Goal: Information Seeking & Learning: Check status

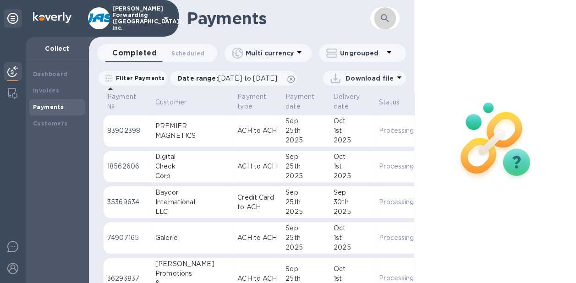
click at [377, 20] on button "button" at bounding box center [385, 18] width 22 height 22
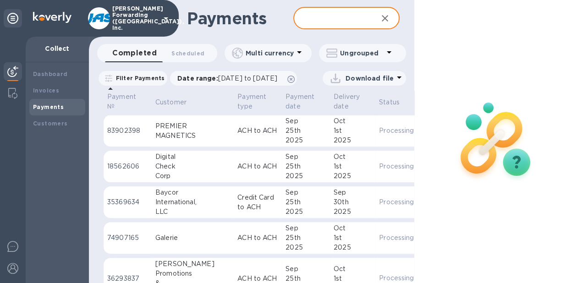
paste input "2964.02"
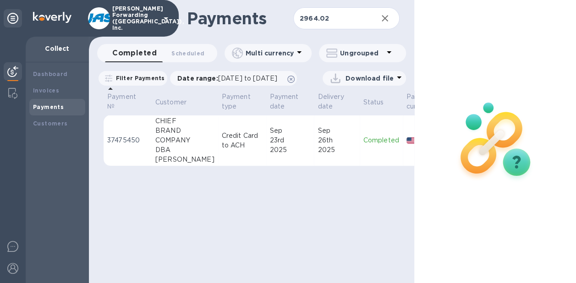
click at [319, 155] on div "2025" at bounding box center [337, 150] width 38 height 10
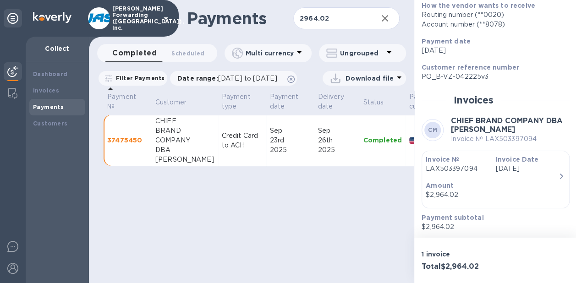
scroll to position [154, 0]
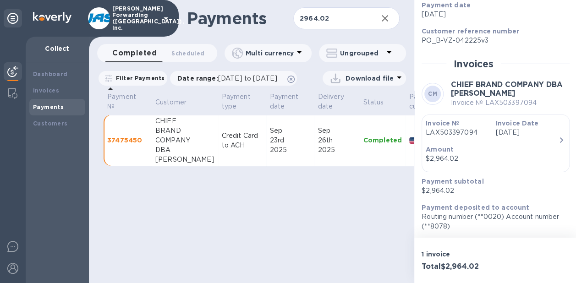
click at [483, 146] on p "Amount" at bounding box center [492, 149] width 133 height 9
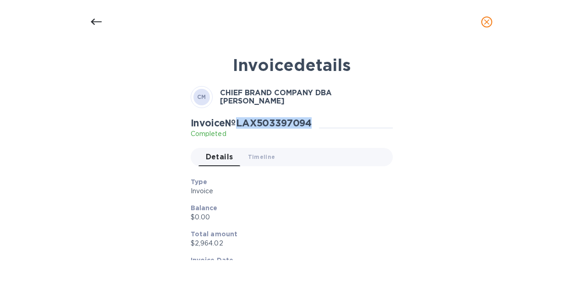
drag, startPoint x: 242, startPoint y: 124, endPoint x: 326, endPoint y: 121, distance: 84.4
click at [326, 121] on div "Invoice № LAX503397094 Completed" at bounding box center [292, 127] width 202 height 21
copy h2 "LAX503397094"
click at [99, 21] on icon at bounding box center [96, 22] width 11 height 11
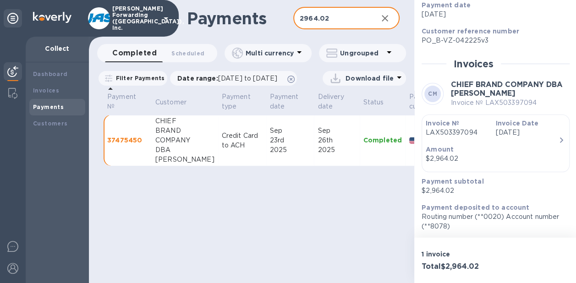
drag, startPoint x: 334, startPoint y: 23, endPoint x: 286, endPoint y: 19, distance: 47.9
click at [286, 19] on div "Payments 2964.02 ​" at bounding box center [252, 18] width 326 height 37
paste input "155"
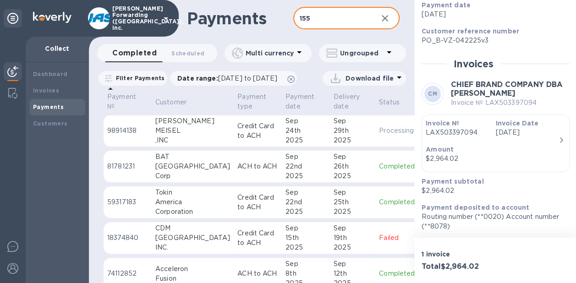
type input "155"
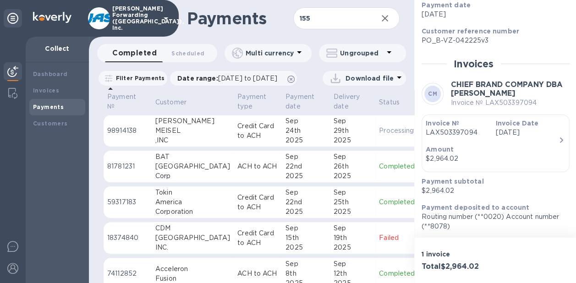
click at [341, 183] on td "[DATE]" at bounding box center [352, 167] width 45 height 32
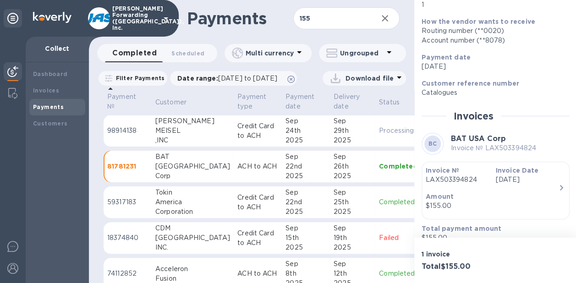
scroll to position [103, 0]
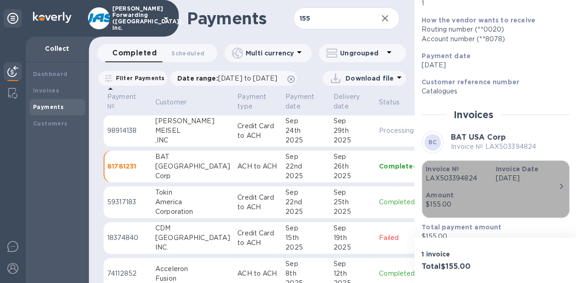
click at [499, 174] on p "[DATE]" at bounding box center [527, 179] width 62 height 10
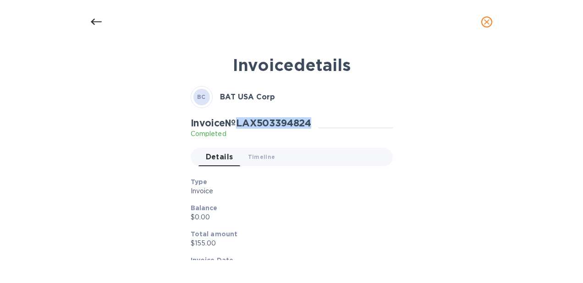
drag, startPoint x: 241, startPoint y: 122, endPoint x: 315, endPoint y: 123, distance: 74.3
click at [312, 123] on h2 "Invoice № LAX503394824" at bounding box center [251, 122] width 121 height 11
copy h2 "LAX503394824"
click at [104, 25] on div at bounding box center [96, 22] width 22 height 22
